Goal: Check status: Check status

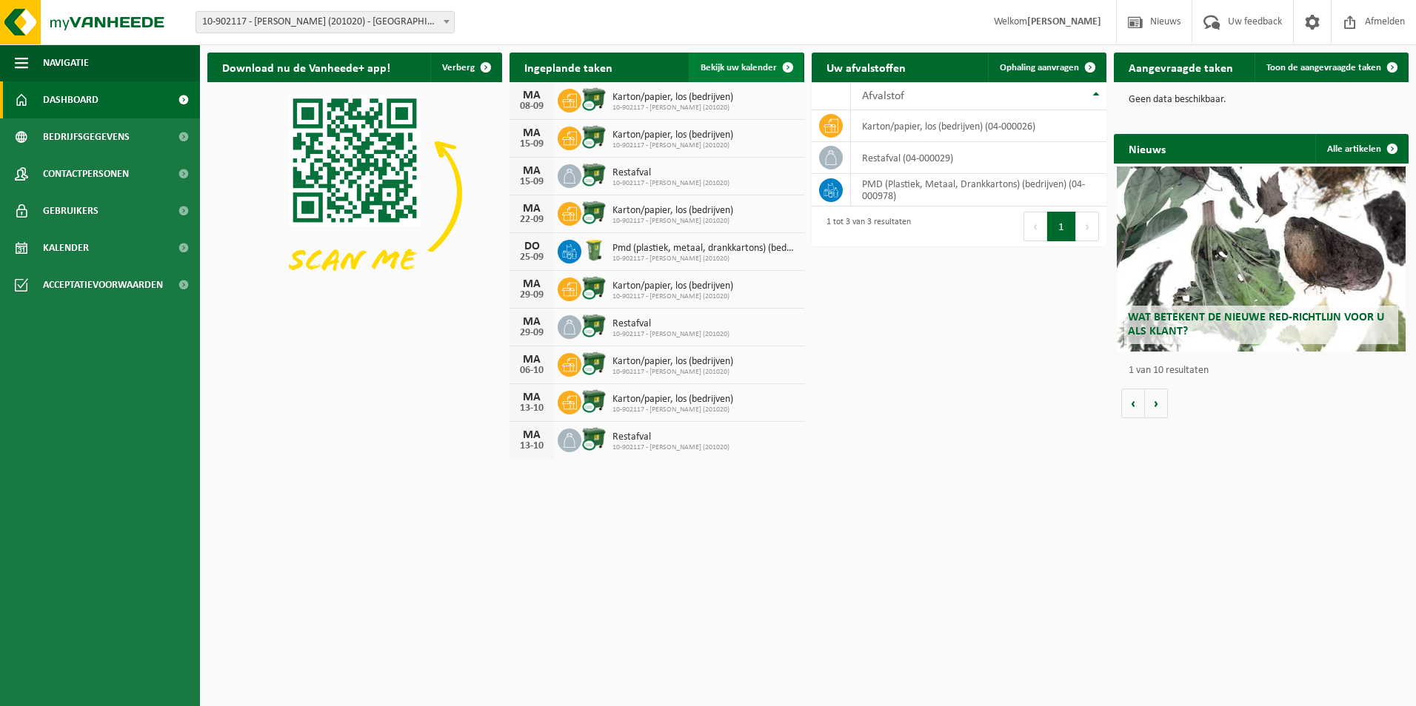
click at [762, 71] on span "Bekijk uw kalender" at bounding box center [738, 68] width 76 height 10
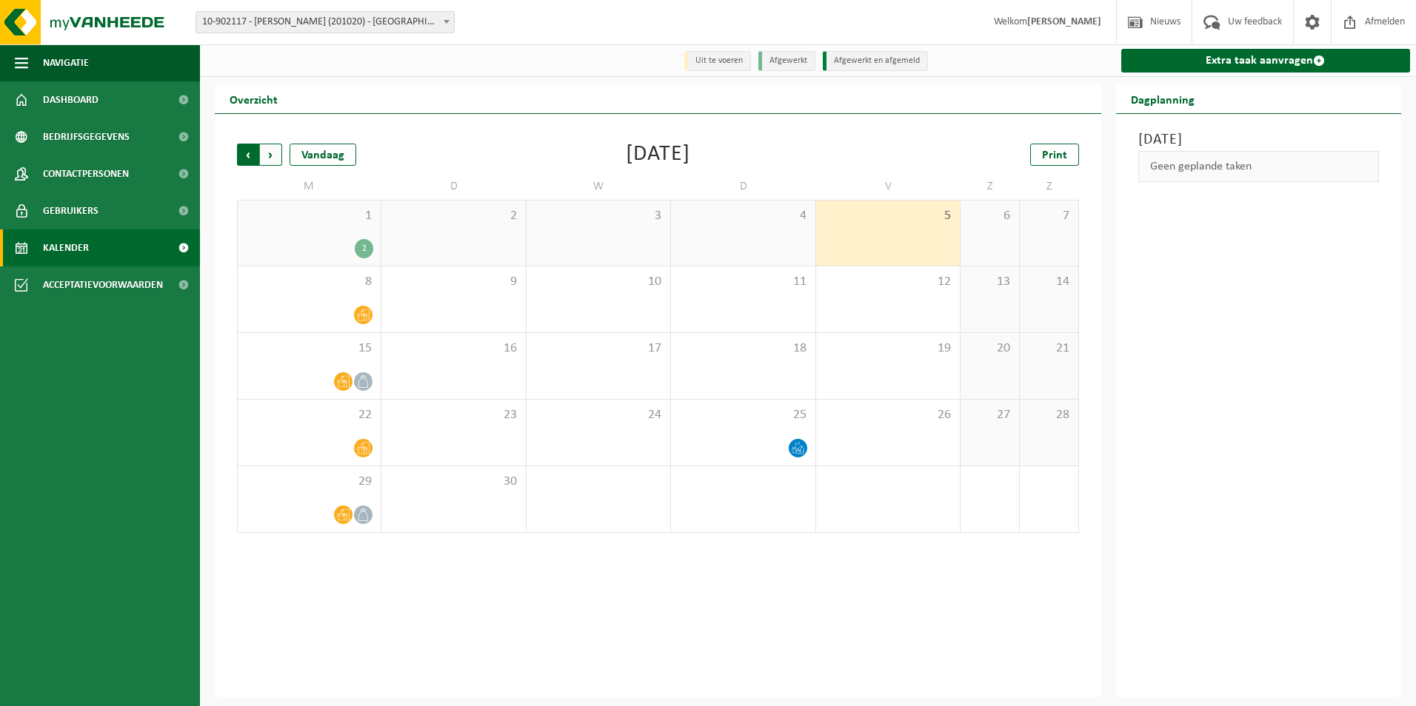
click at [272, 159] on span "Volgende" at bounding box center [271, 155] width 22 height 22
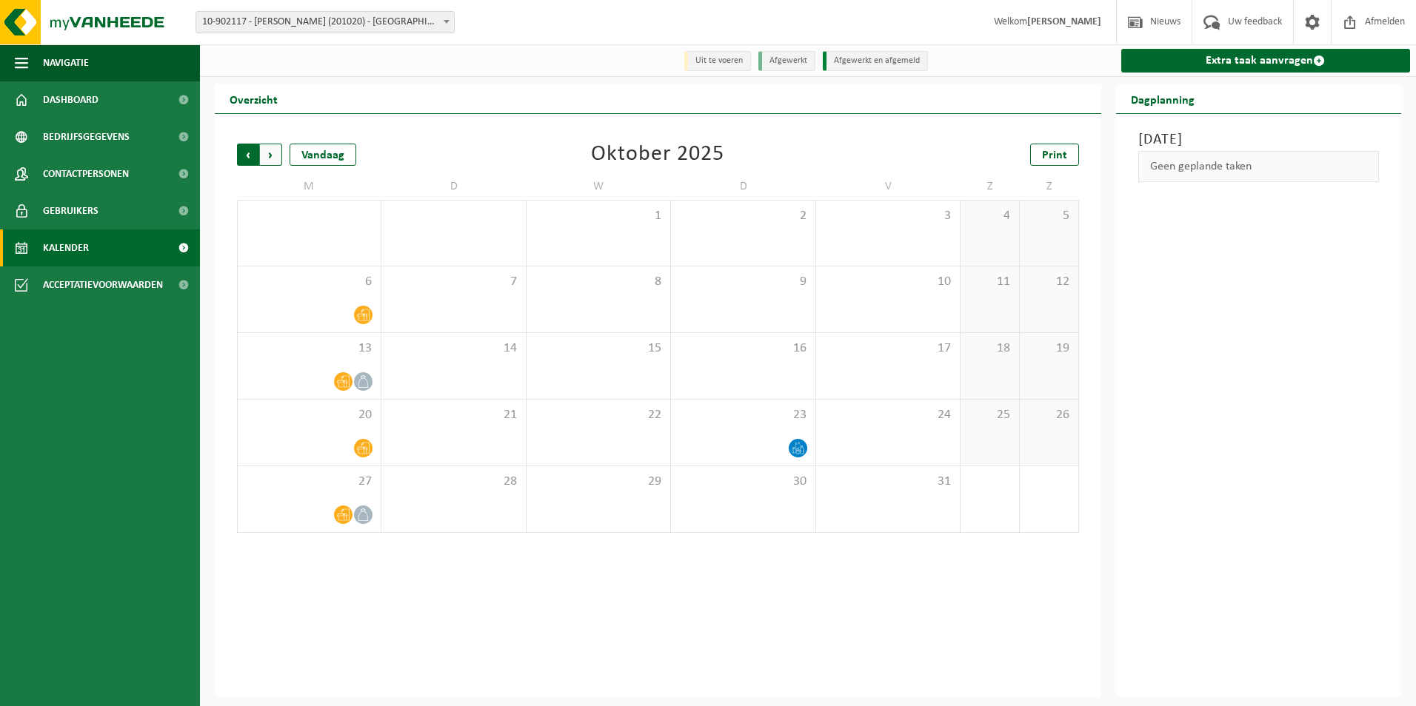
click at [275, 162] on span "Volgende" at bounding box center [271, 155] width 22 height 22
